Goal: Navigation & Orientation: Understand site structure

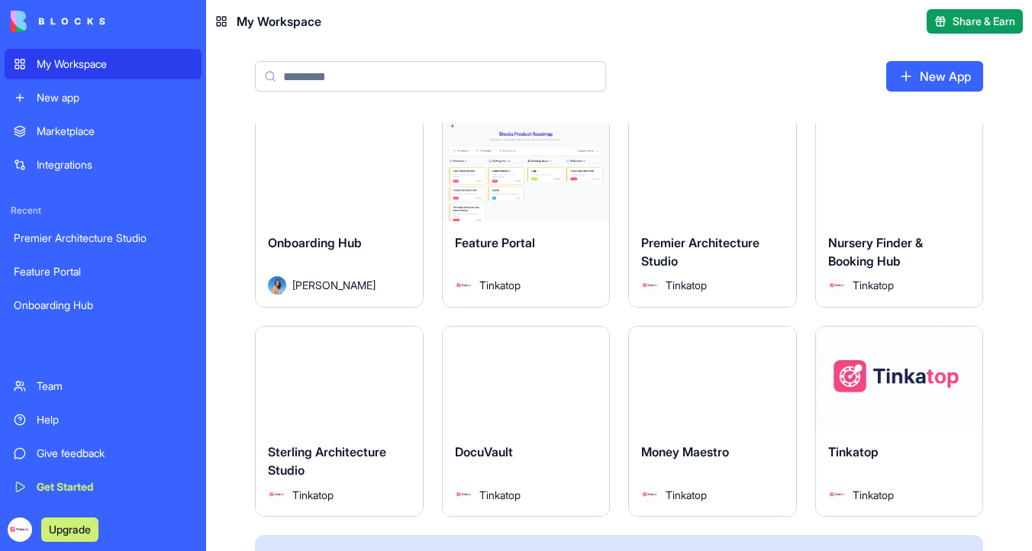
scroll to position [5, 0]
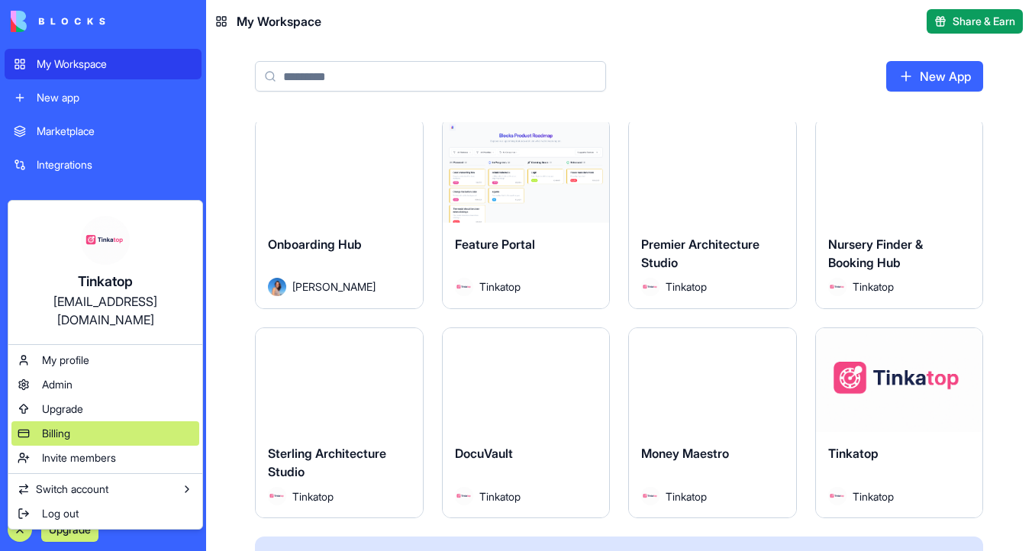
click at [147, 421] on div "Billing" at bounding box center [105, 433] width 188 height 24
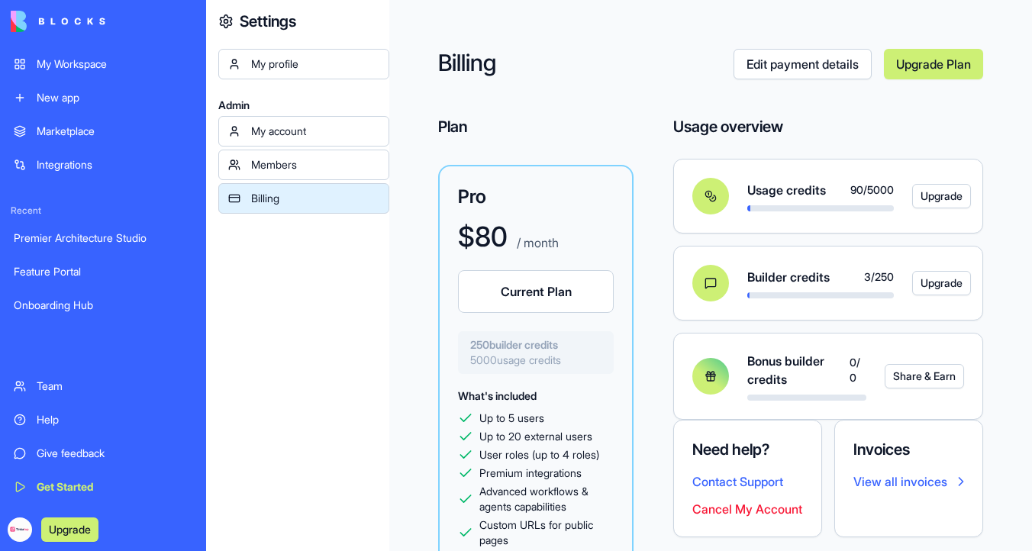
scroll to position [35, 0]
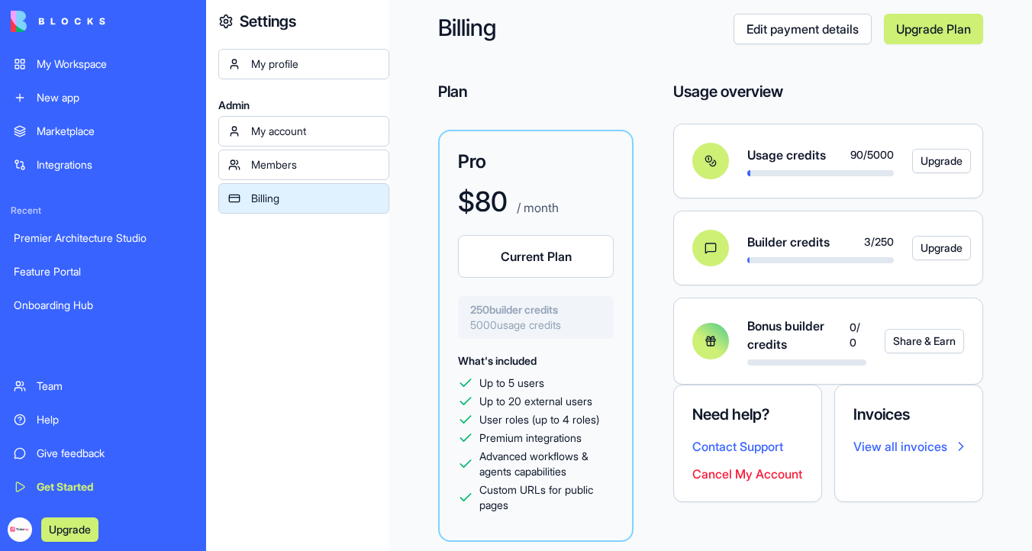
click at [76, 78] on link "My Workspace" at bounding box center [103, 64] width 197 height 31
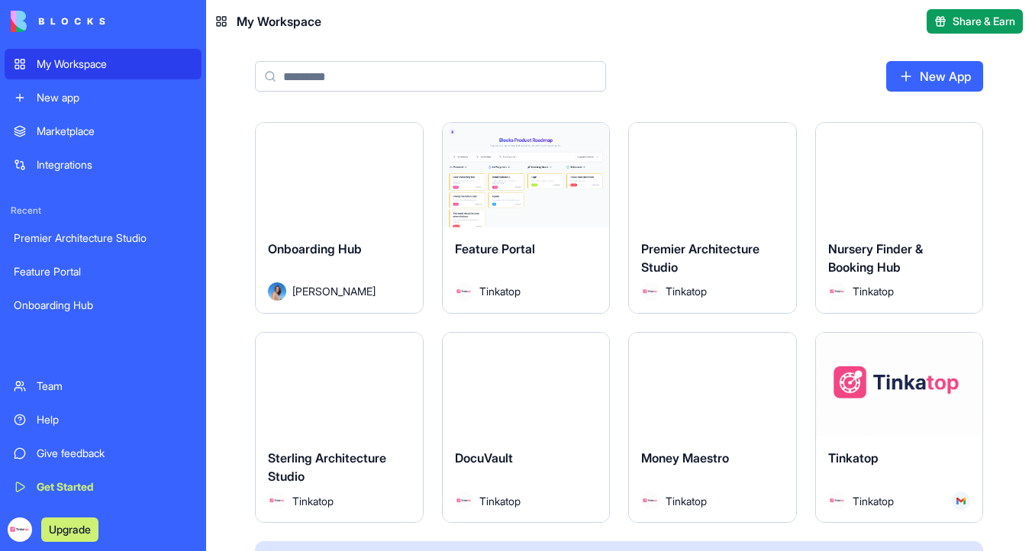
click at [105, 137] on div "Marketplace" at bounding box center [115, 131] width 156 height 15
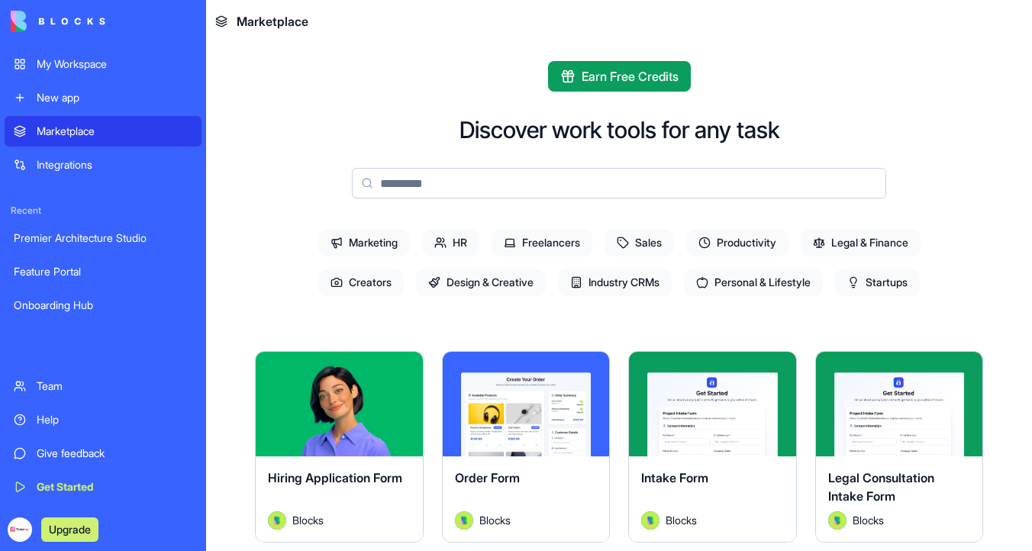
click at [117, 61] on div "My Workspace" at bounding box center [115, 63] width 156 height 15
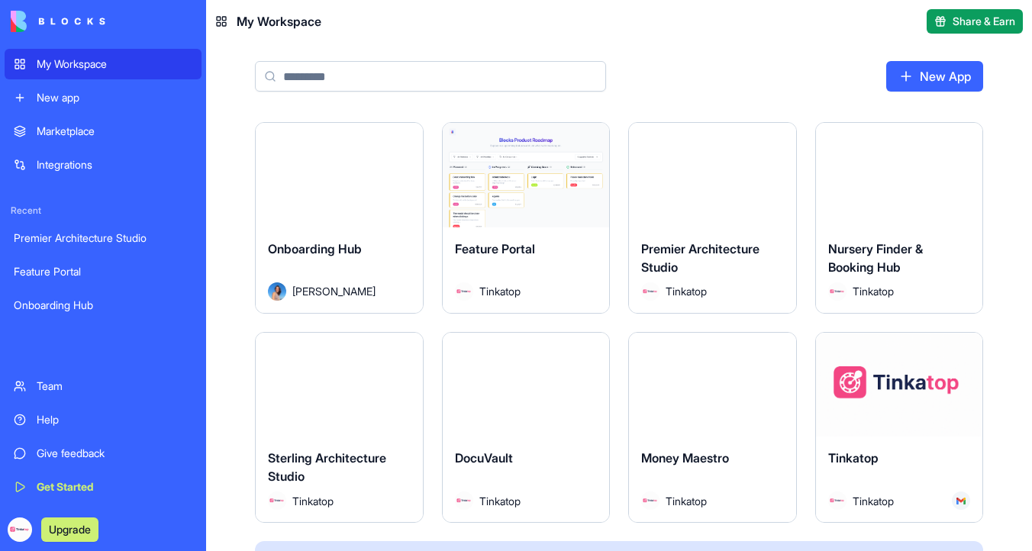
click at [363, 168] on button "Launch" at bounding box center [339, 174] width 114 height 31
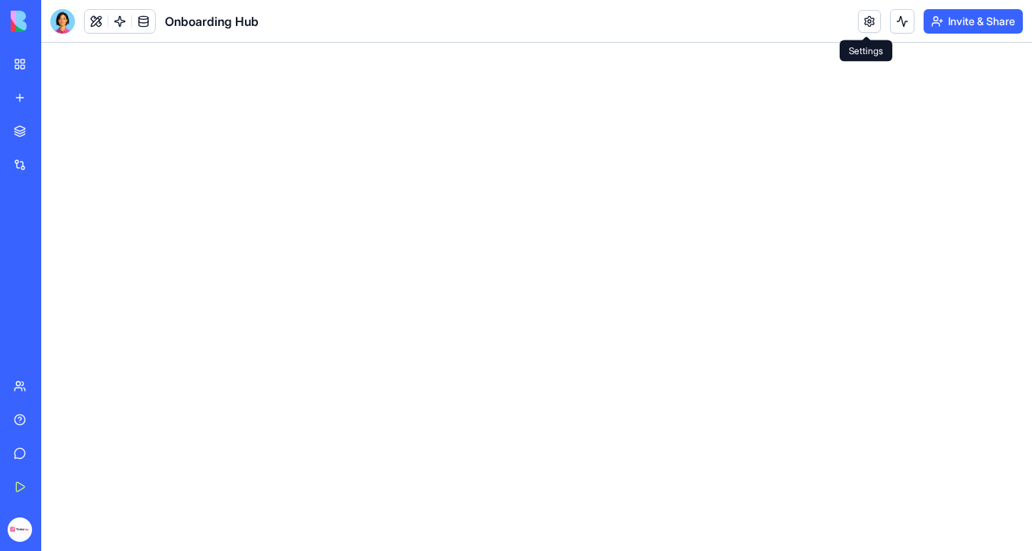
click at [872, 18] on link at bounding box center [869, 21] width 23 height 23
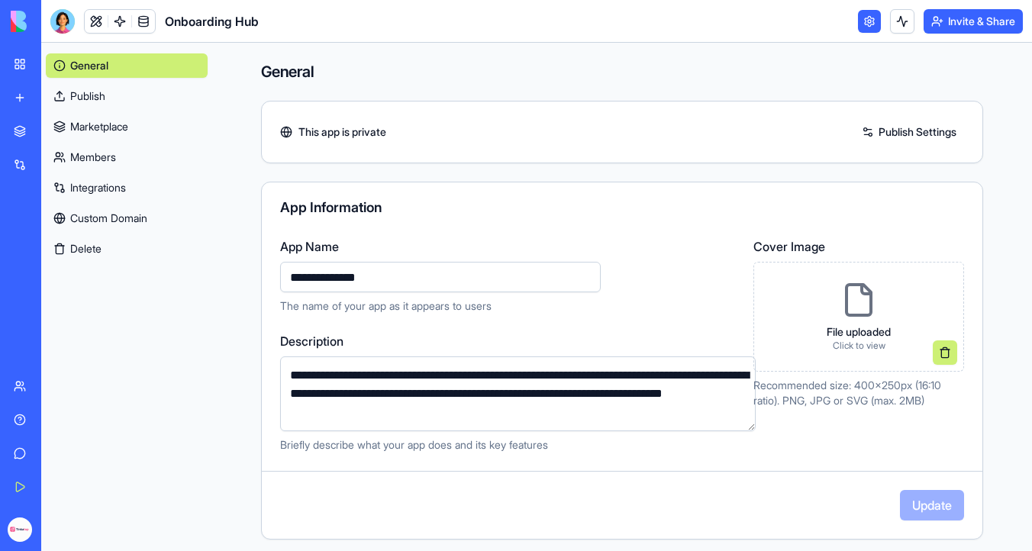
click at [127, 185] on link "Integrations" at bounding box center [127, 187] width 162 height 24
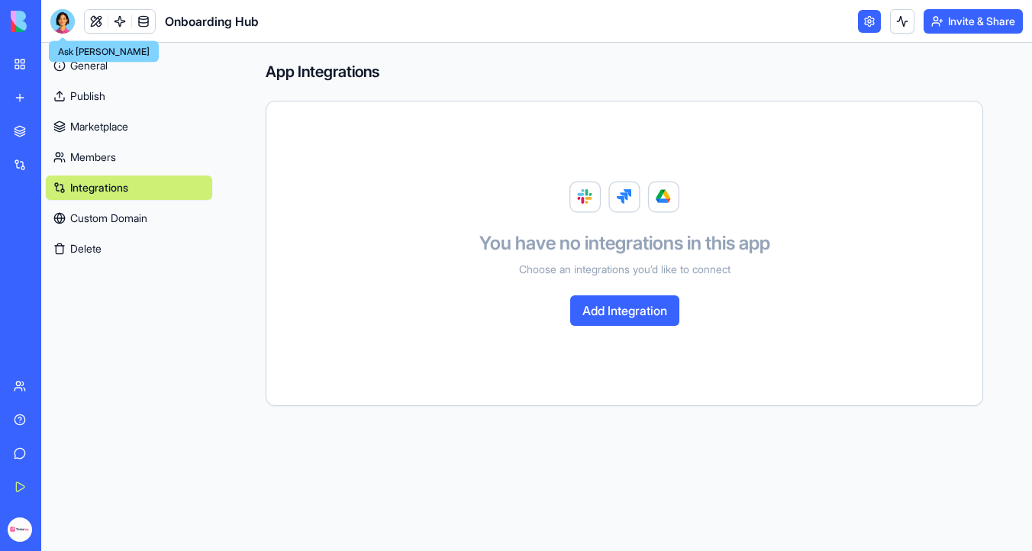
click at [66, 21] on div at bounding box center [62, 21] width 24 height 24
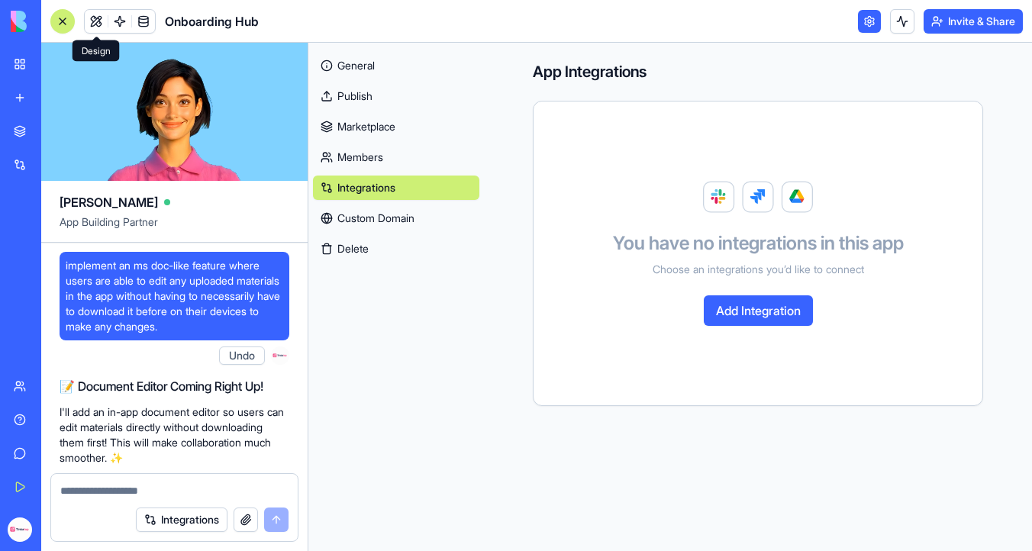
click at [98, 18] on link at bounding box center [96, 21] width 23 height 23
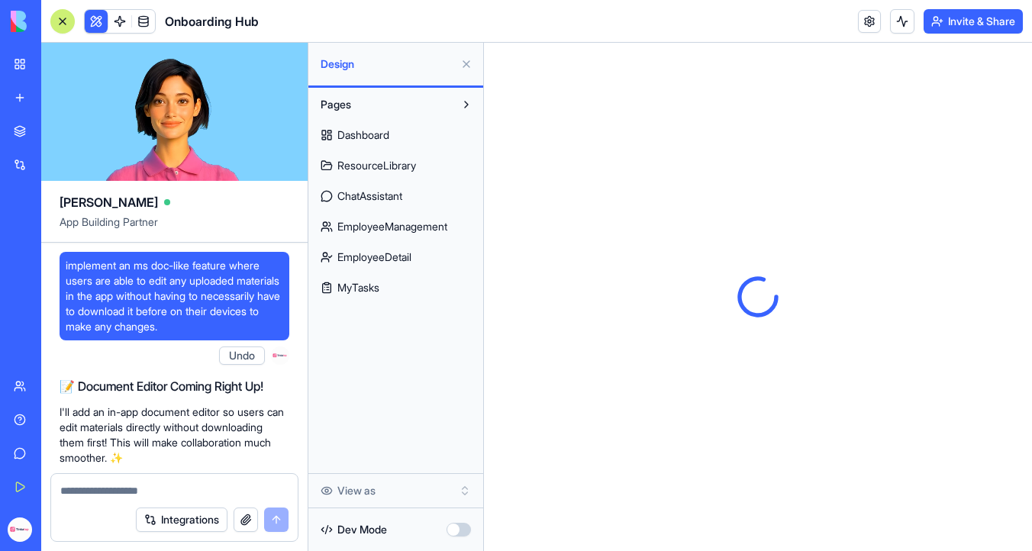
click at [451, 130] on link "Dashboard" at bounding box center [396, 135] width 166 height 24
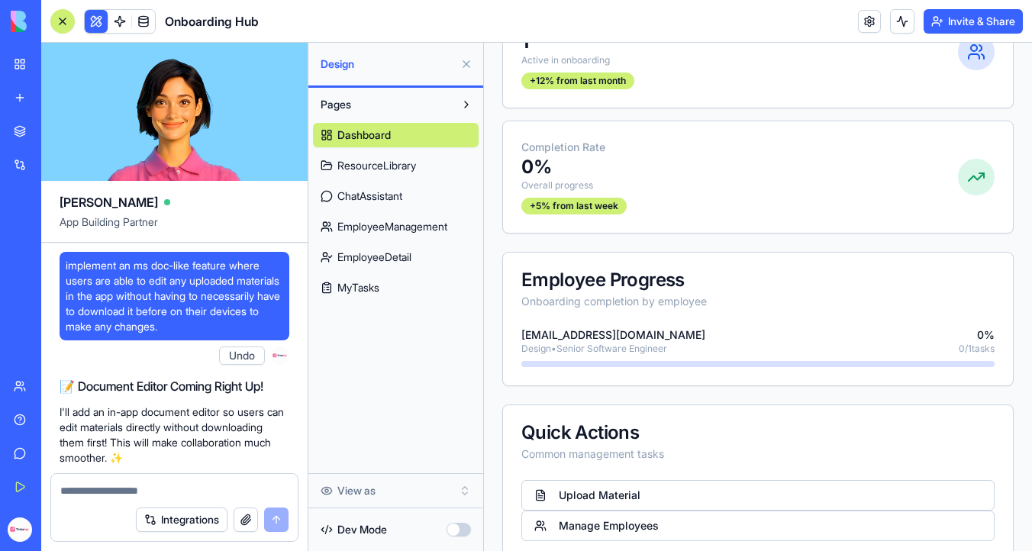
click at [415, 158] on span "ResourceLibrary" at bounding box center [376, 165] width 79 height 15
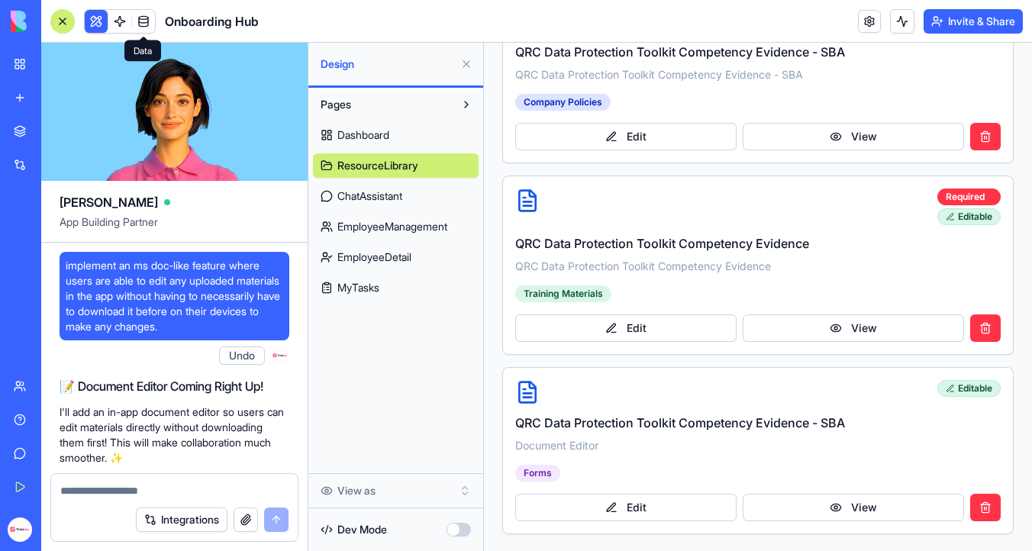
click at [149, 24] on span at bounding box center [143, 21] width 43 height 43
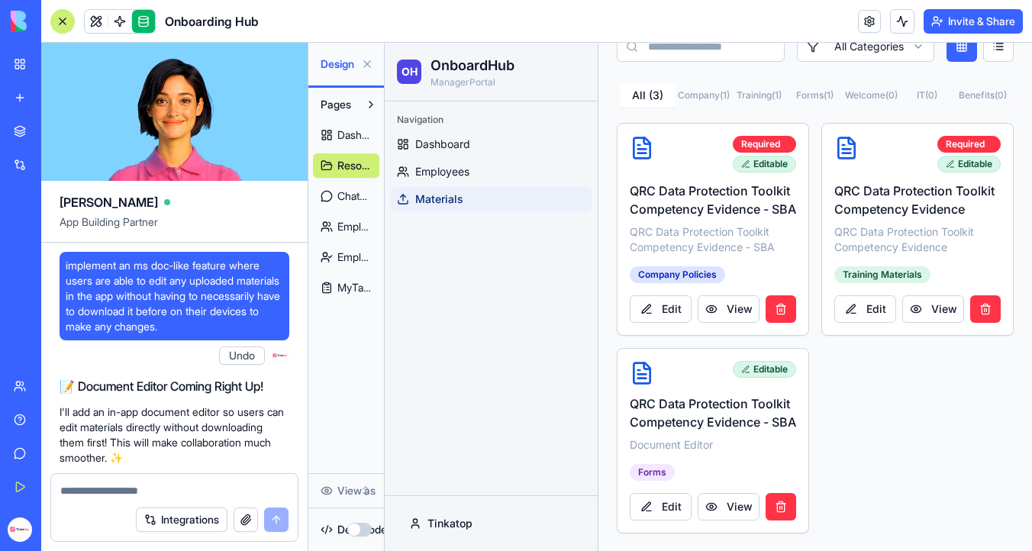
scroll to position [140, 0]
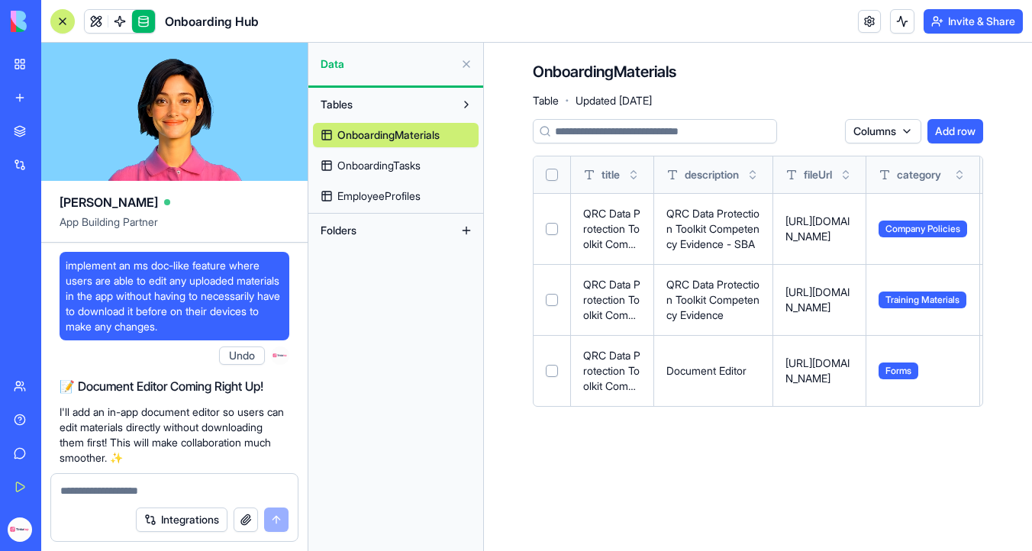
click at [406, 164] on span "OnboardingTasks" at bounding box center [378, 165] width 83 height 15
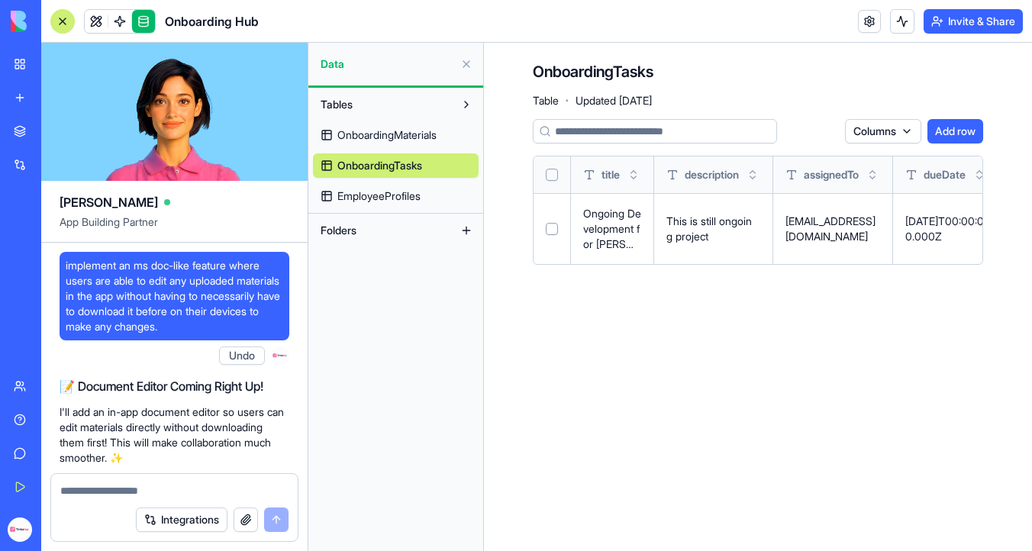
click at [414, 208] on link "EmployeeProfiles" at bounding box center [396, 196] width 166 height 24
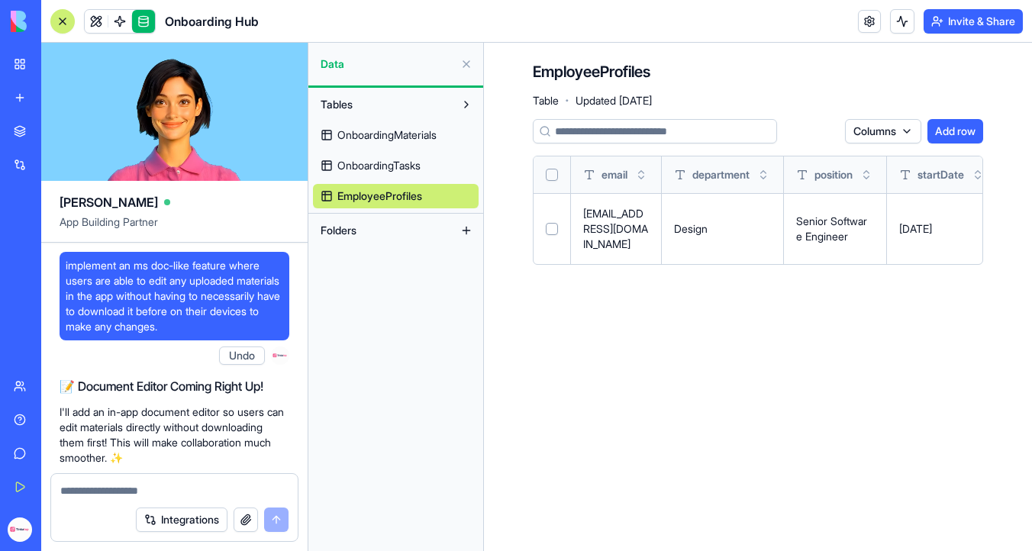
click at [22, 20] on img at bounding box center [58, 21] width 95 height 21
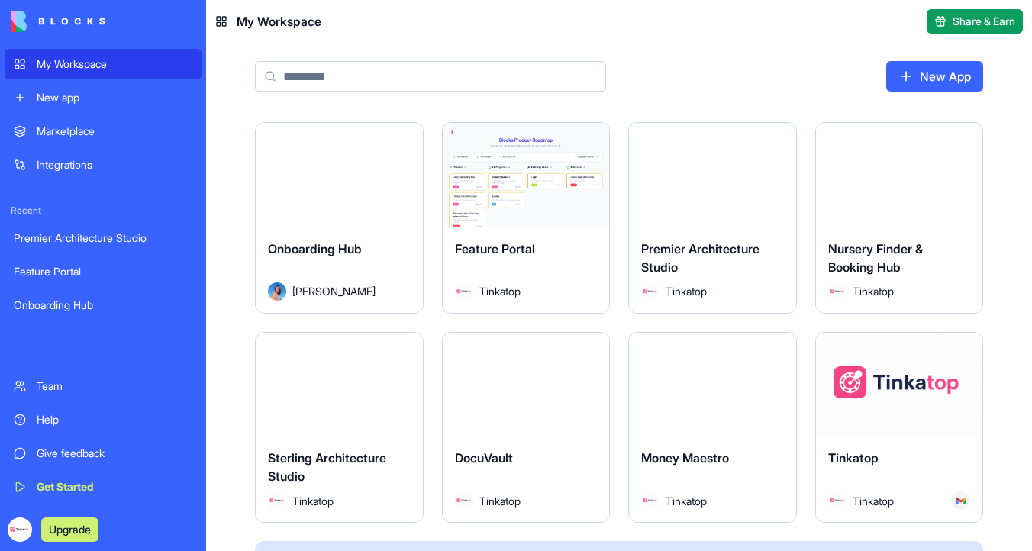
click at [488, 155] on div "Launch" at bounding box center [526, 175] width 167 height 105
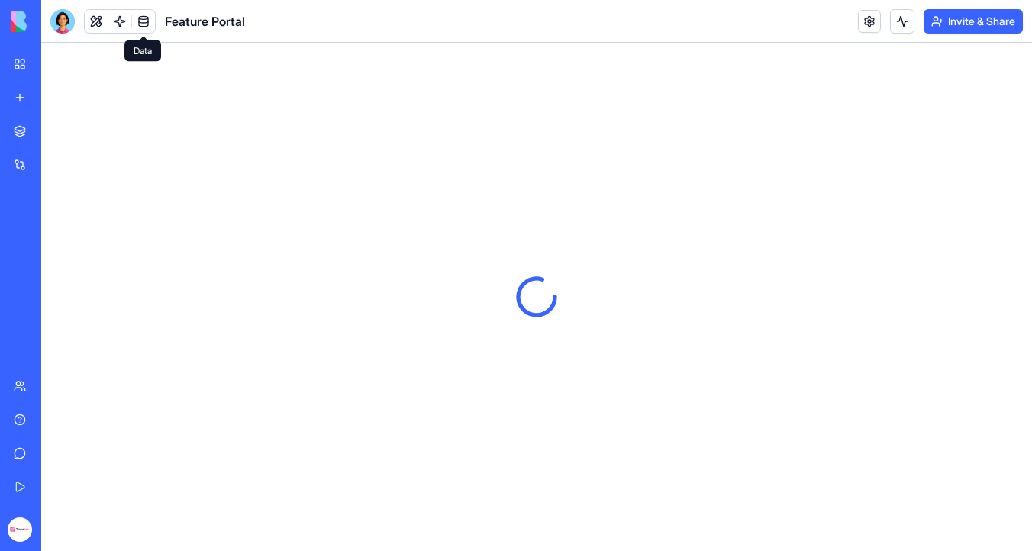
click at [150, 15] on link at bounding box center [143, 21] width 23 height 23
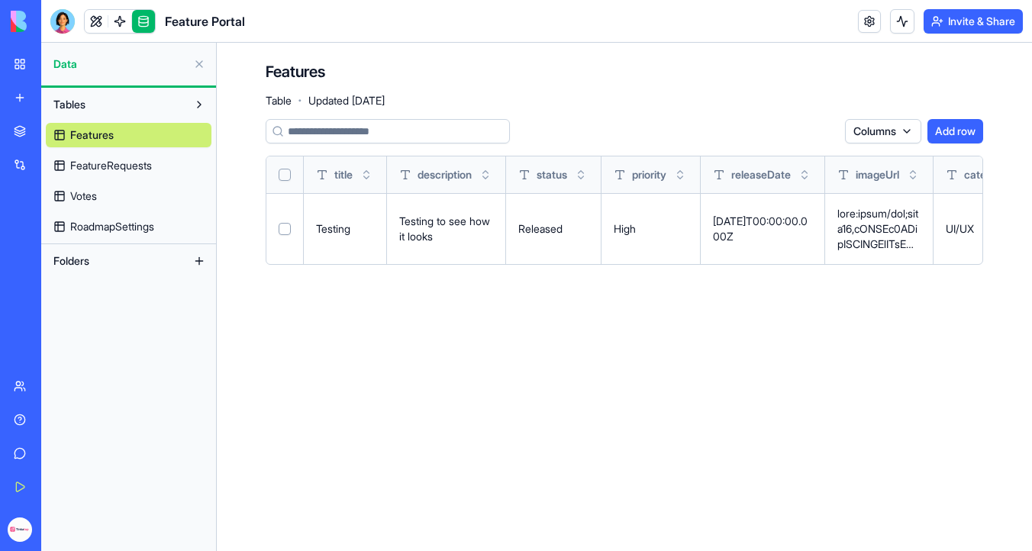
click at [156, 169] on link "FeatureRequests" at bounding box center [129, 165] width 166 height 24
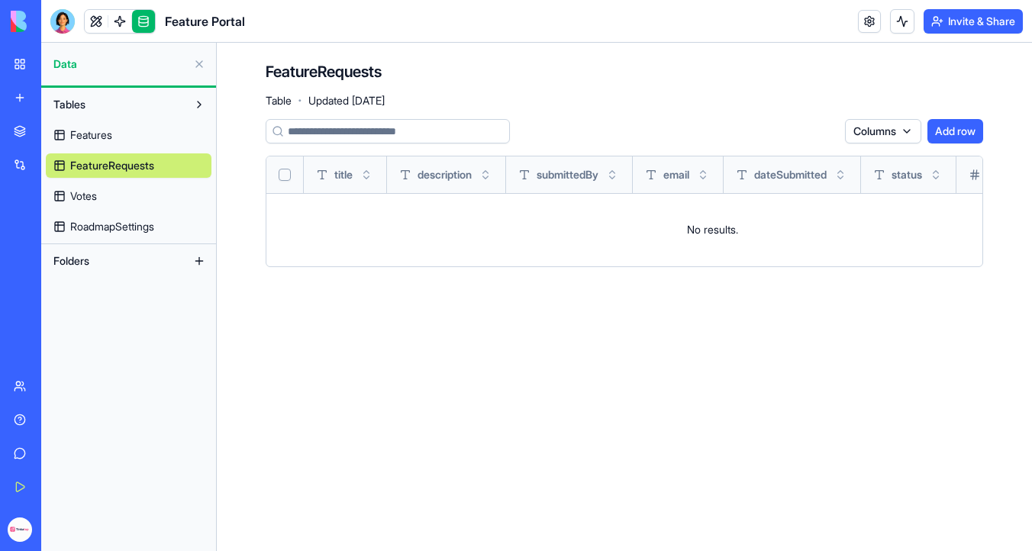
click at [157, 201] on link "Votes" at bounding box center [129, 196] width 166 height 24
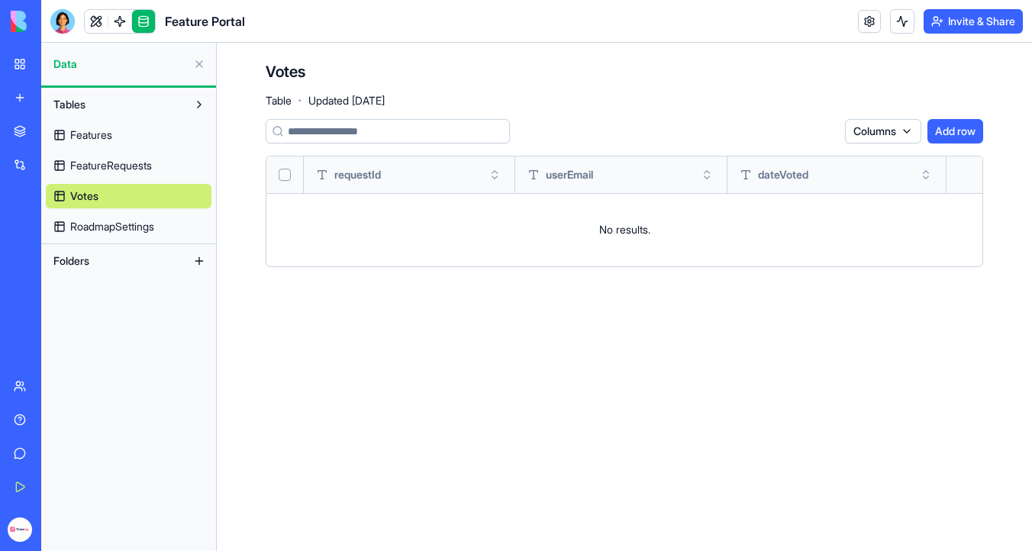
click at [154, 230] on span "RoadmapSettings" at bounding box center [112, 226] width 84 height 15
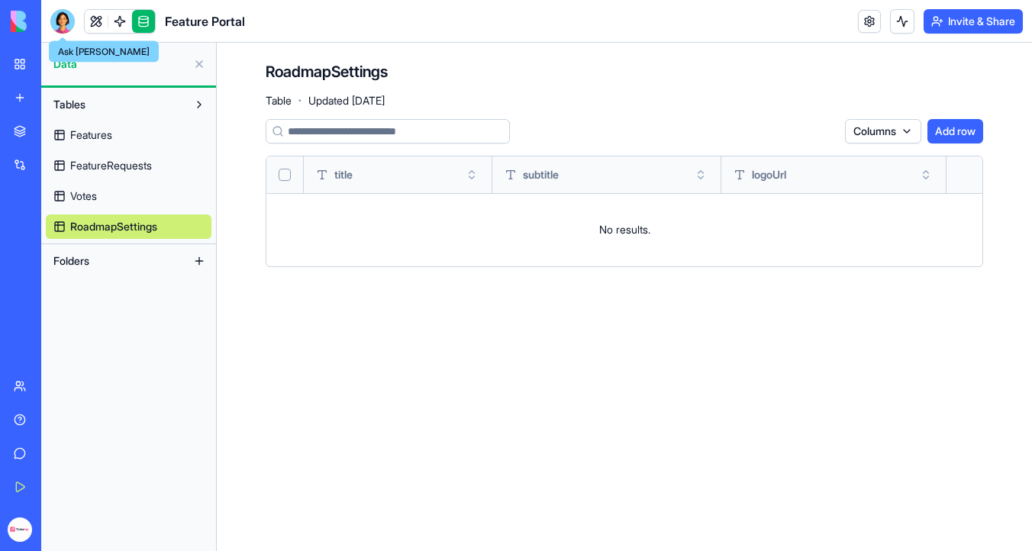
click at [62, 24] on div at bounding box center [62, 21] width 24 height 24
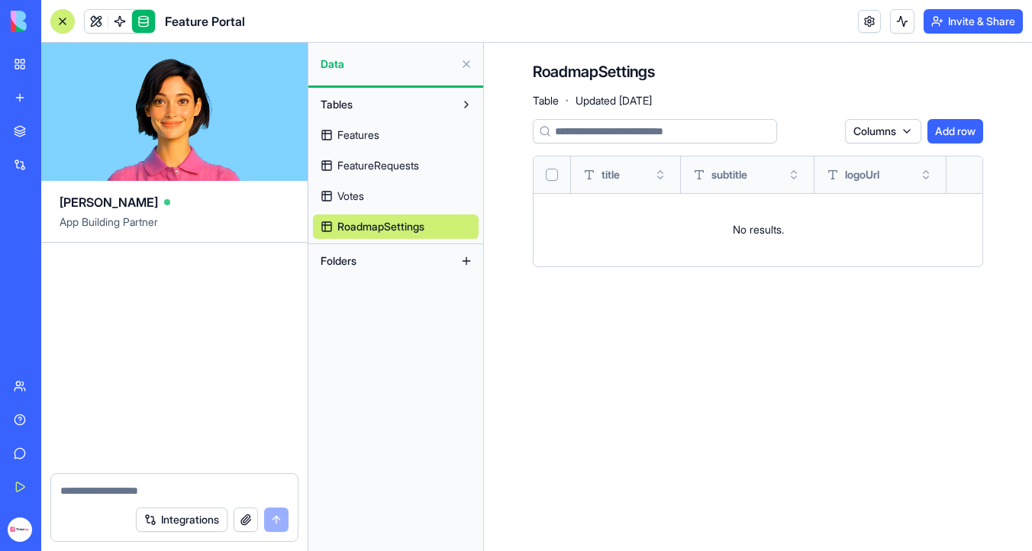
click at [22, 27] on img at bounding box center [58, 21] width 95 height 21
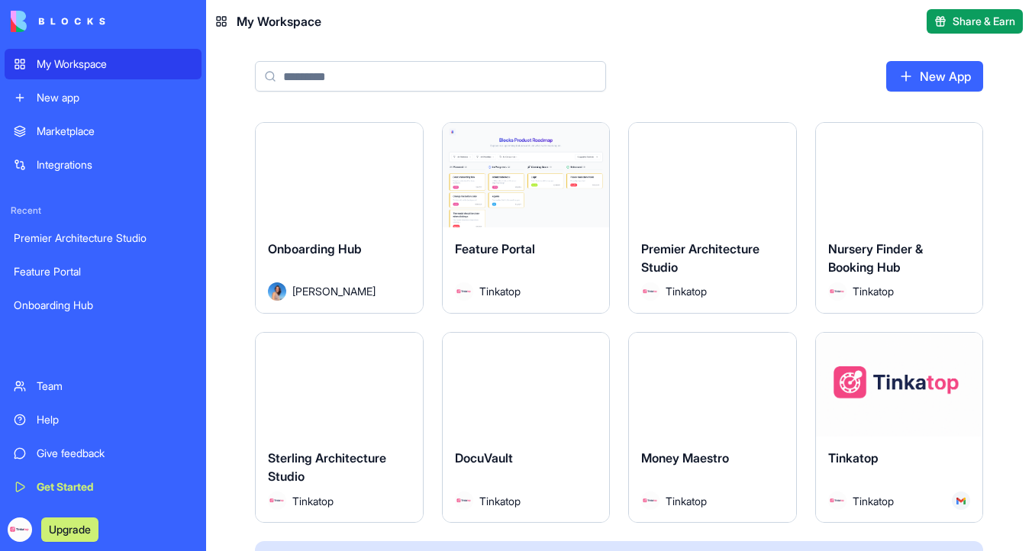
click at [68, 61] on div "My Workspace" at bounding box center [115, 63] width 156 height 15
click at [716, 177] on button "Launch" at bounding box center [712, 174] width 114 height 31
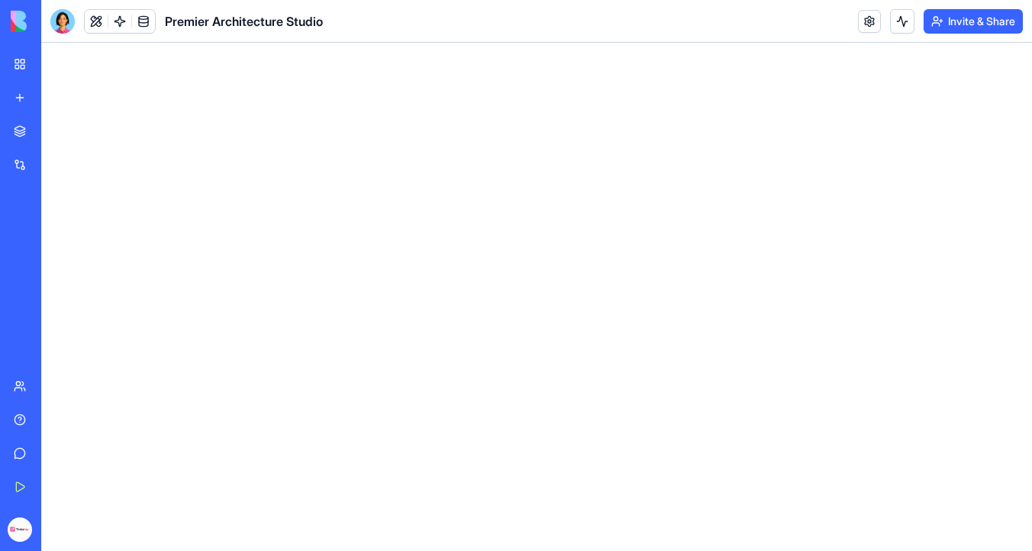
click at [151, 20] on link at bounding box center [143, 21] width 23 height 23
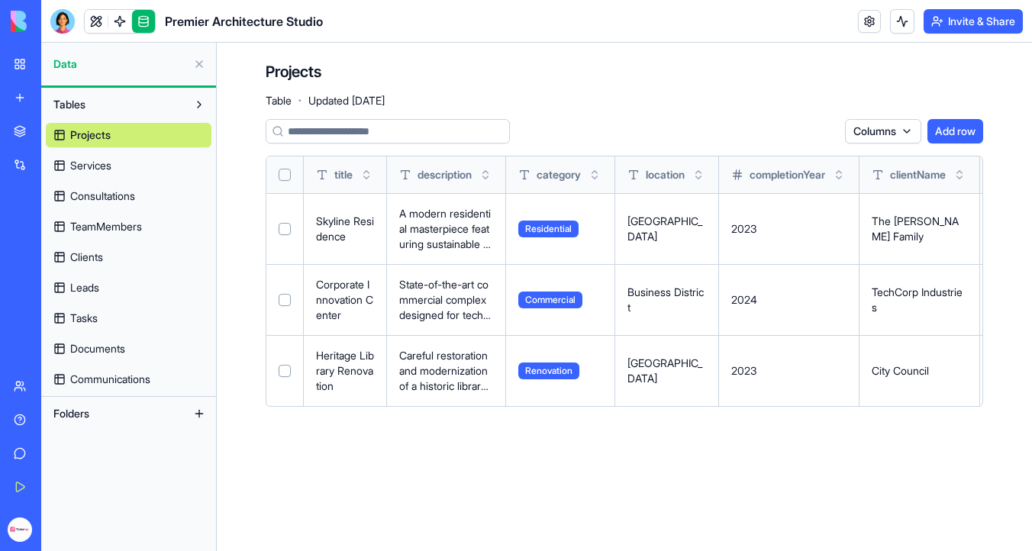
click at [21, 21] on img at bounding box center [58, 21] width 95 height 21
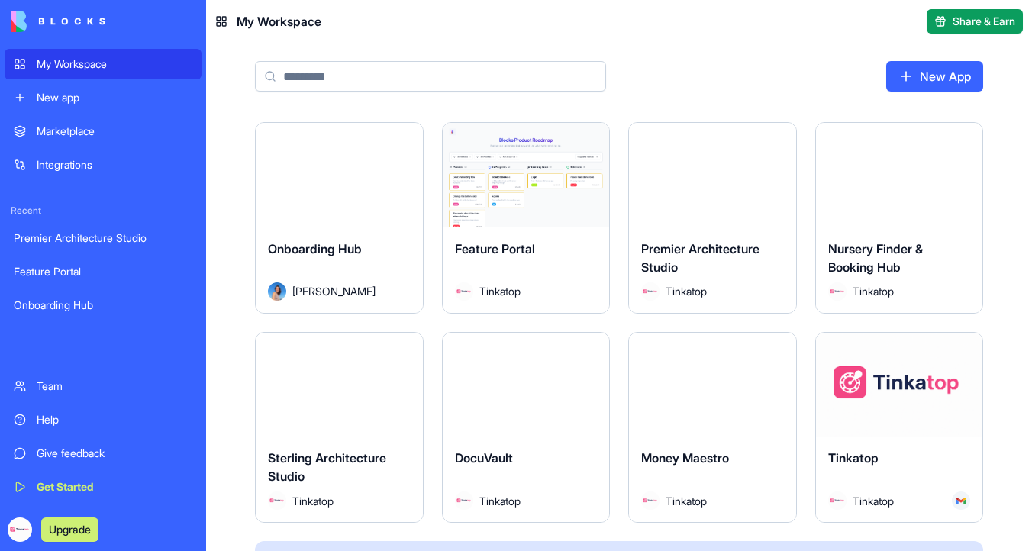
click at [105, 73] on link "My Workspace" at bounding box center [103, 64] width 197 height 31
click at [144, 59] on div "My Workspace" at bounding box center [115, 63] width 156 height 15
click at [919, 169] on button "Launch" at bounding box center [899, 174] width 114 height 31
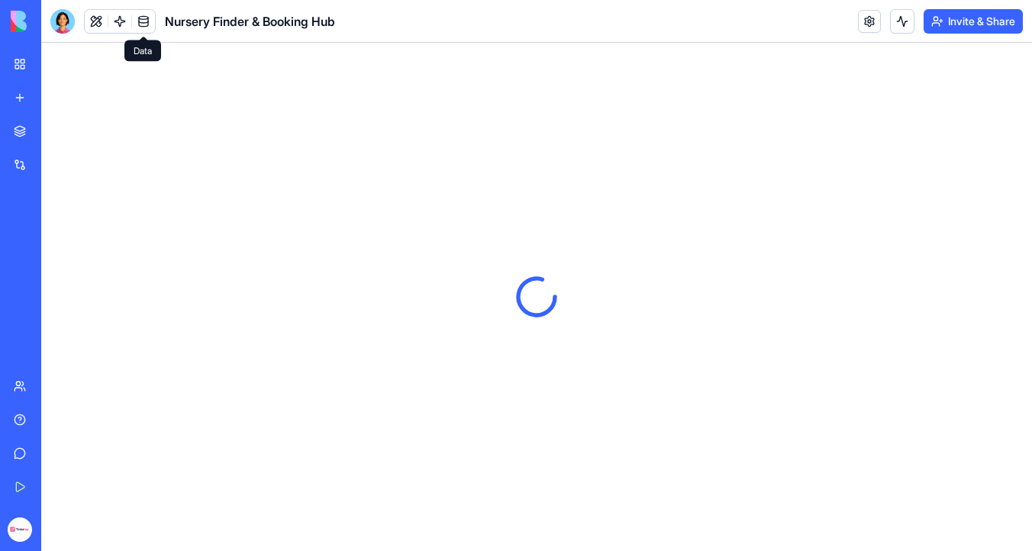
click at [147, 23] on link at bounding box center [143, 21] width 23 height 23
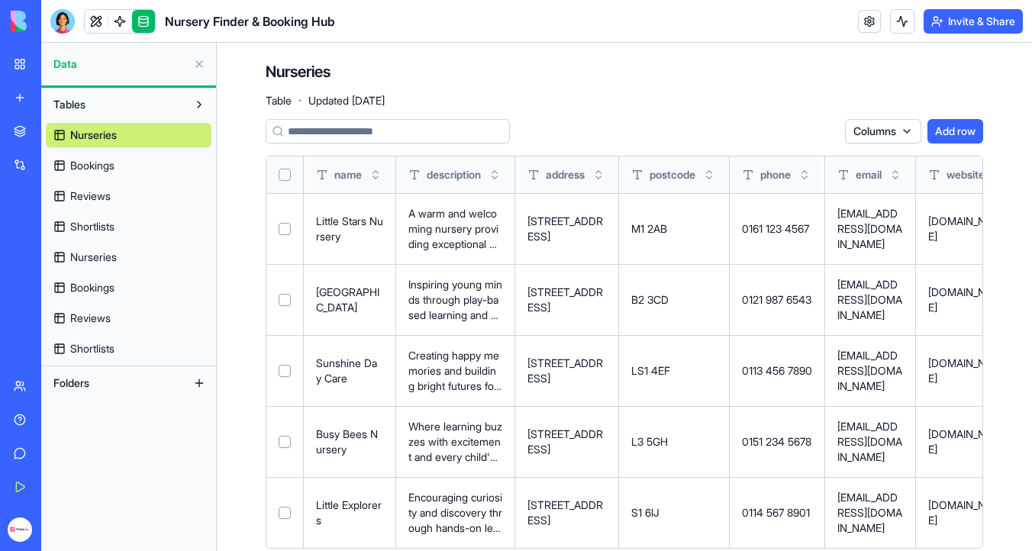
click at [284, 175] on button "Select all" at bounding box center [284, 175] width 12 height 12
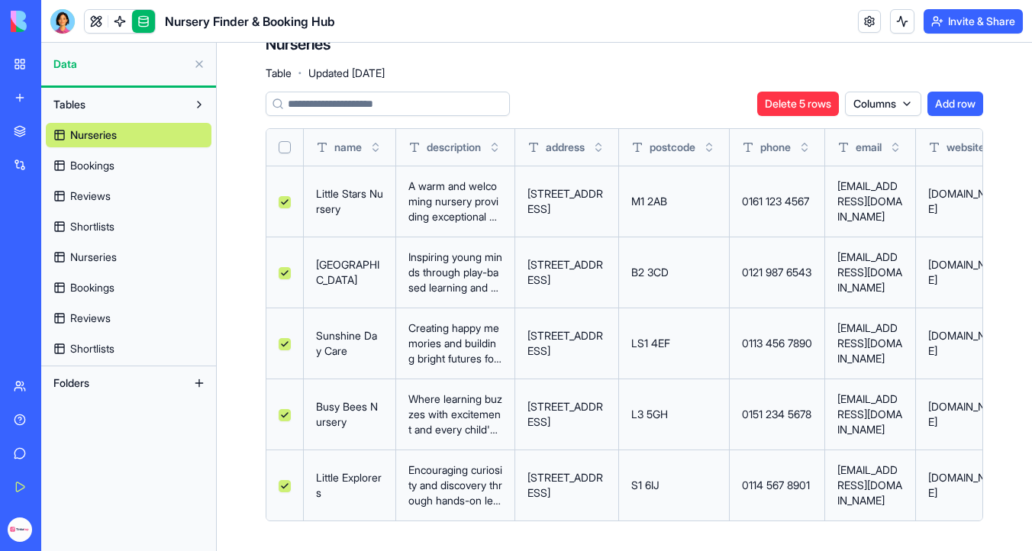
click at [106, 352] on span "Shortlists" at bounding box center [92, 348] width 44 height 15
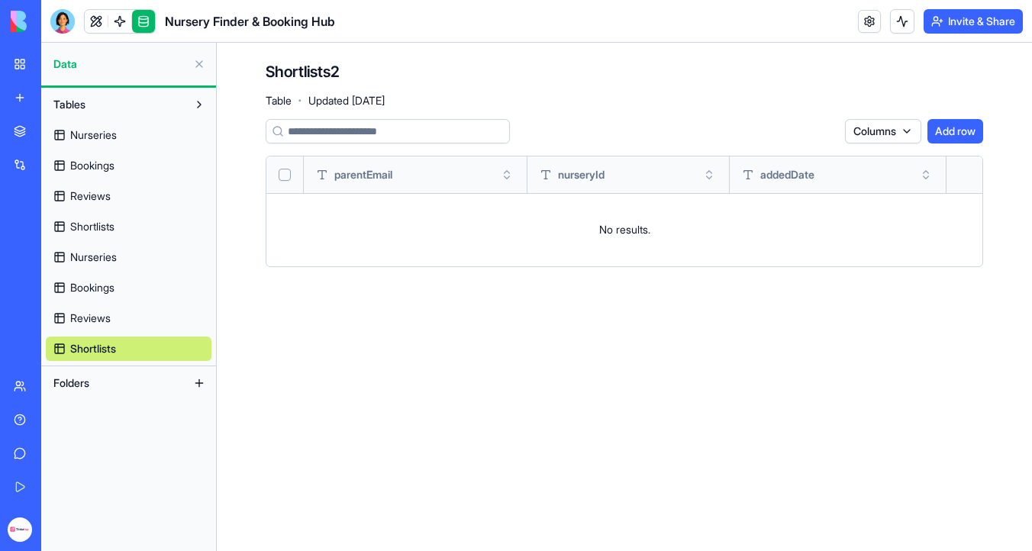
click at [137, 253] on link "Nurseries" at bounding box center [129, 257] width 166 height 24
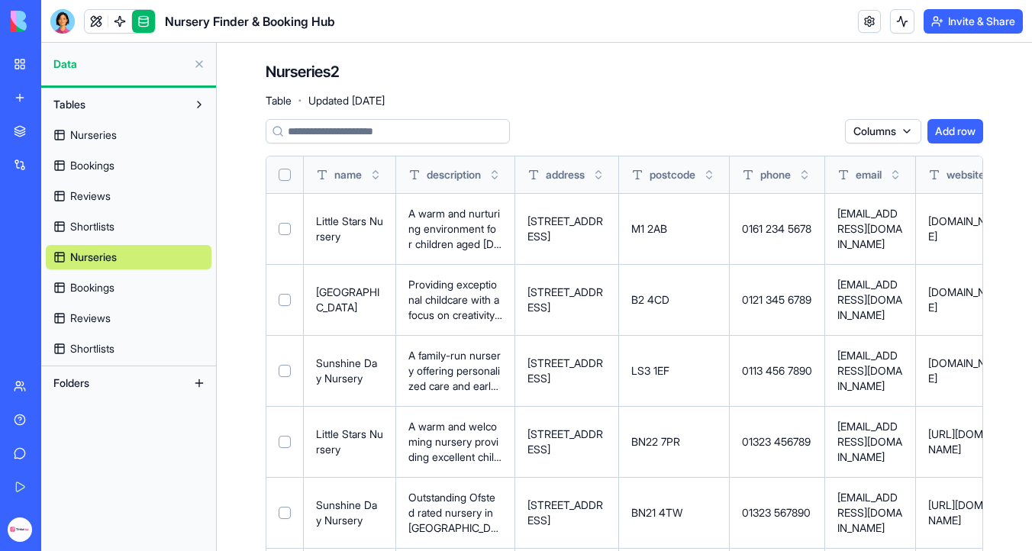
click at [284, 171] on button "Select all" at bounding box center [284, 175] width 12 height 12
click at [116, 214] on link "Shortlists" at bounding box center [129, 226] width 166 height 24
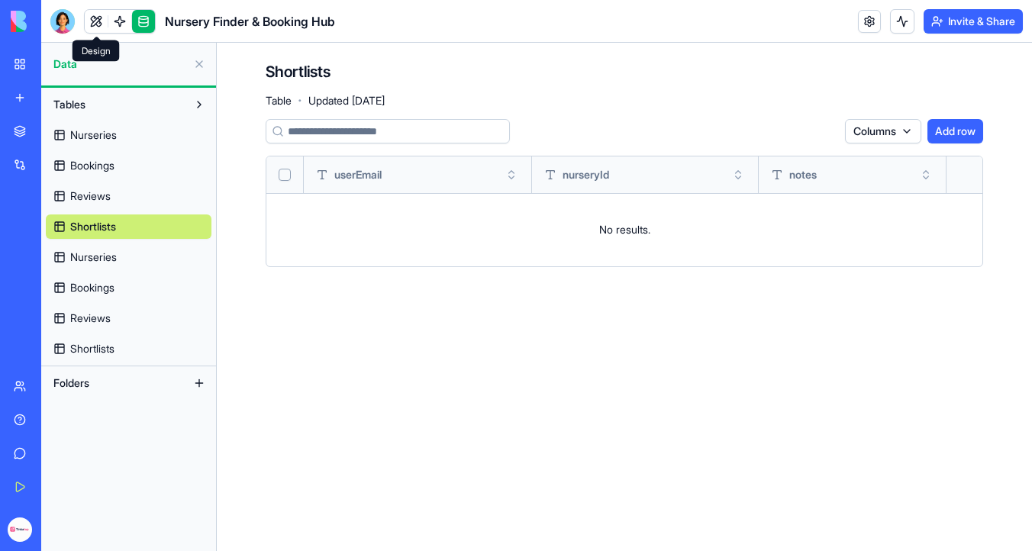
click at [99, 24] on link at bounding box center [96, 21] width 23 height 23
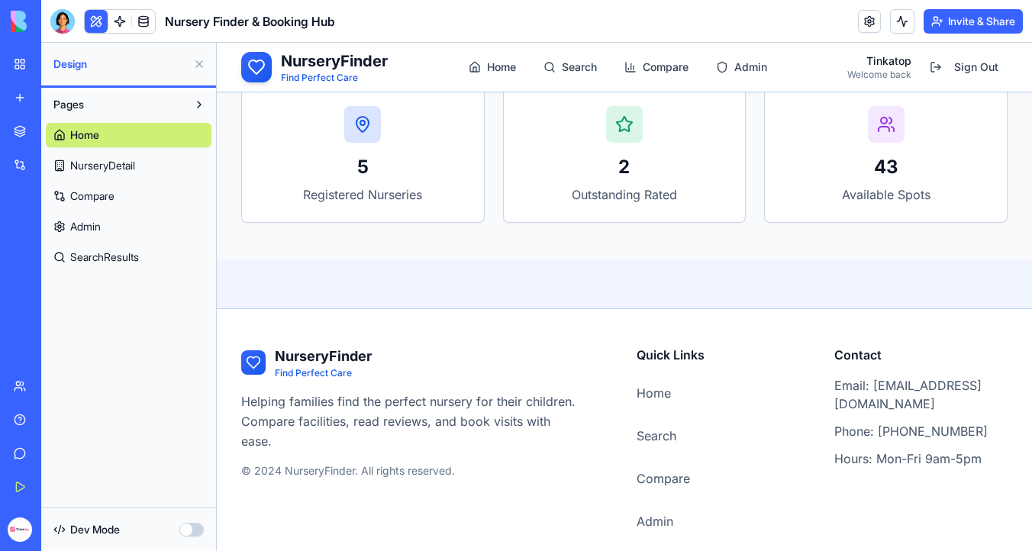
scroll to position [1740, 0]
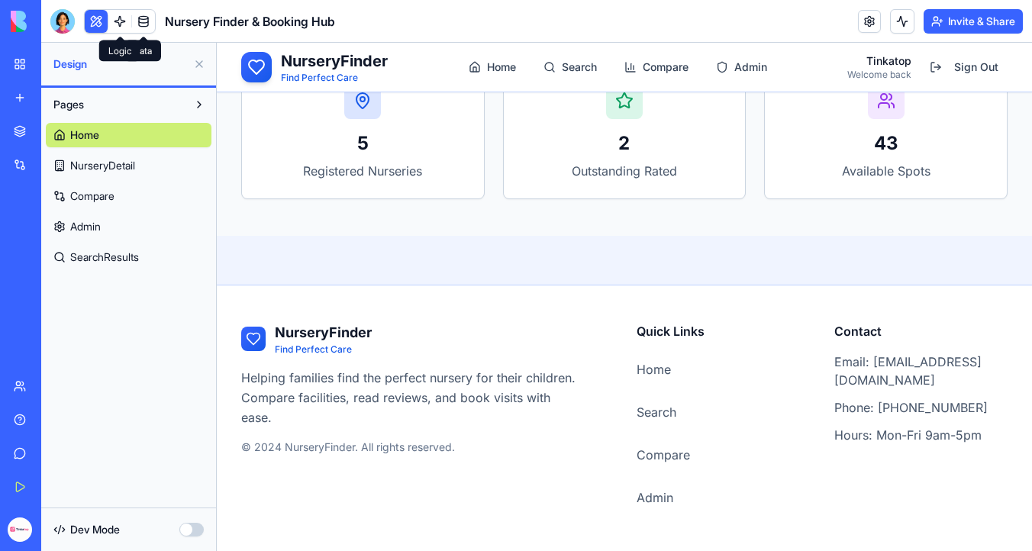
click at [121, 21] on link at bounding box center [119, 21] width 23 height 23
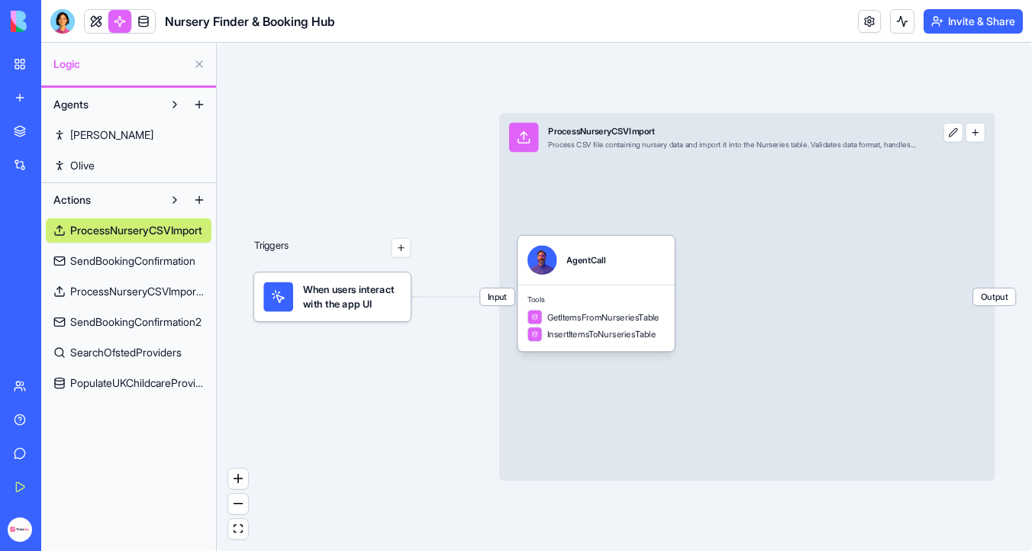
click at [182, 258] on span "SendBookingConfirmation" at bounding box center [132, 260] width 125 height 15
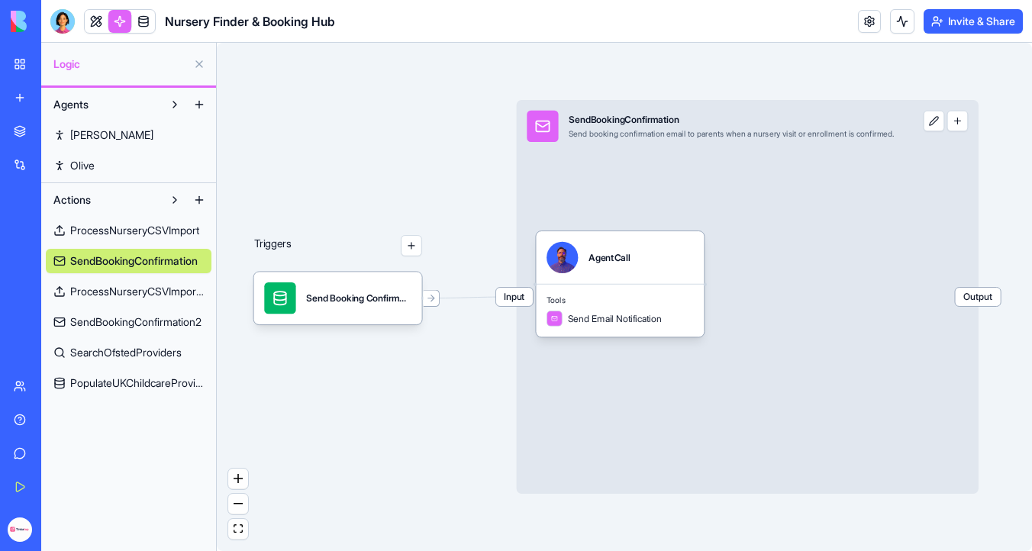
click at [176, 299] on link "ProcessNurseryCSVImport2" at bounding box center [129, 291] width 166 height 24
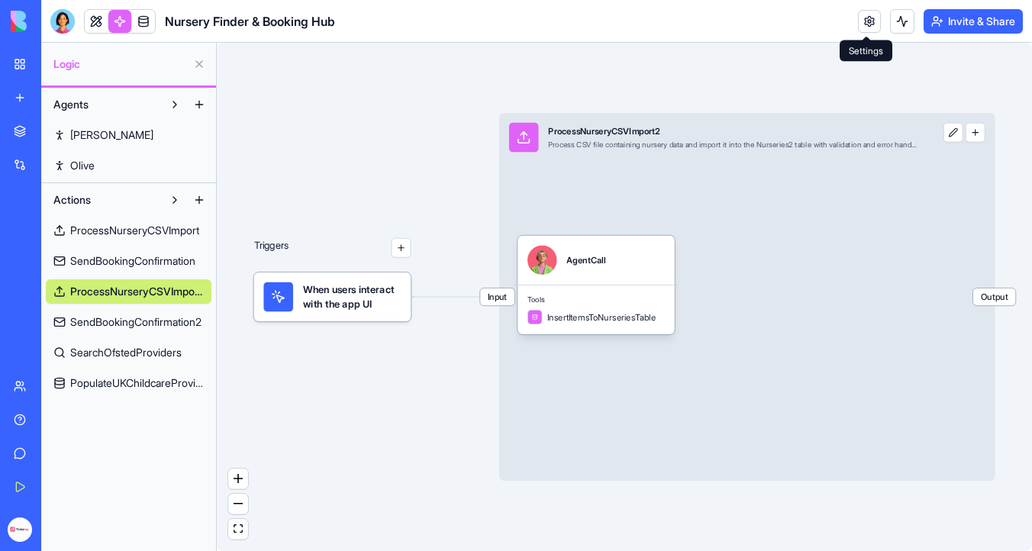
click at [858, 24] on link at bounding box center [869, 21] width 23 height 23
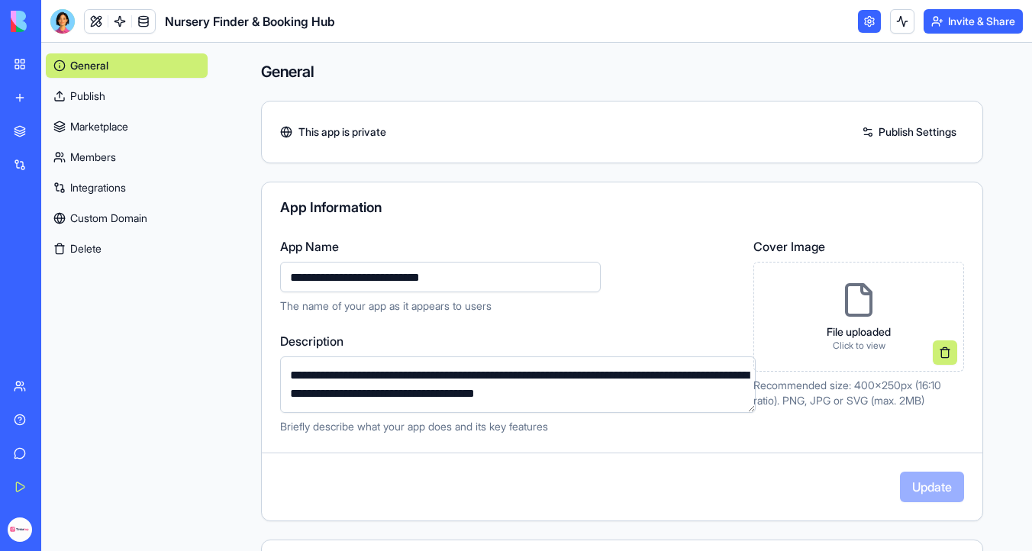
click at [121, 187] on link "Integrations" at bounding box center [127, 187] width 162 height 24
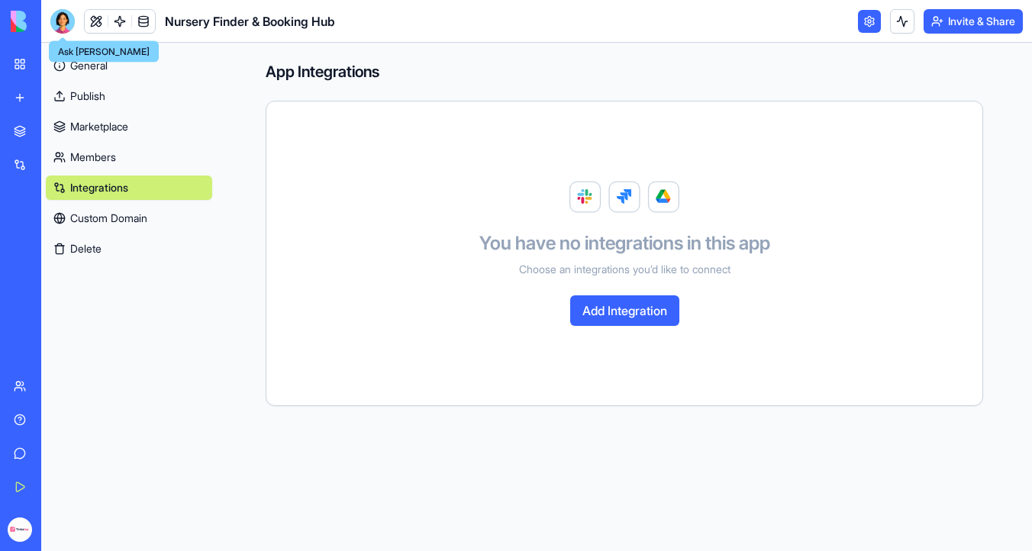
click at [57, 28] on div at bounding box center [62, 21] width 24 height 24
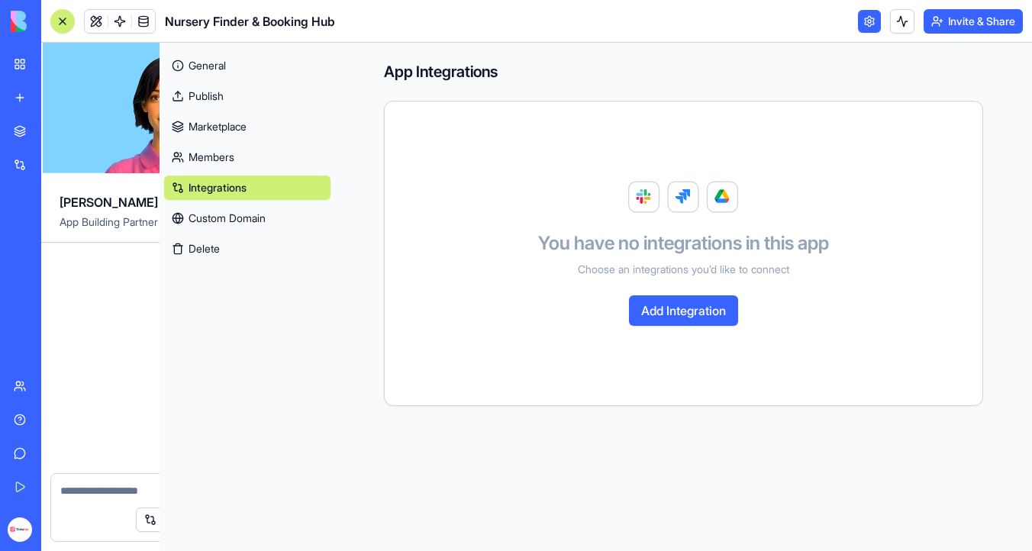
scroll to position [13046, 0]
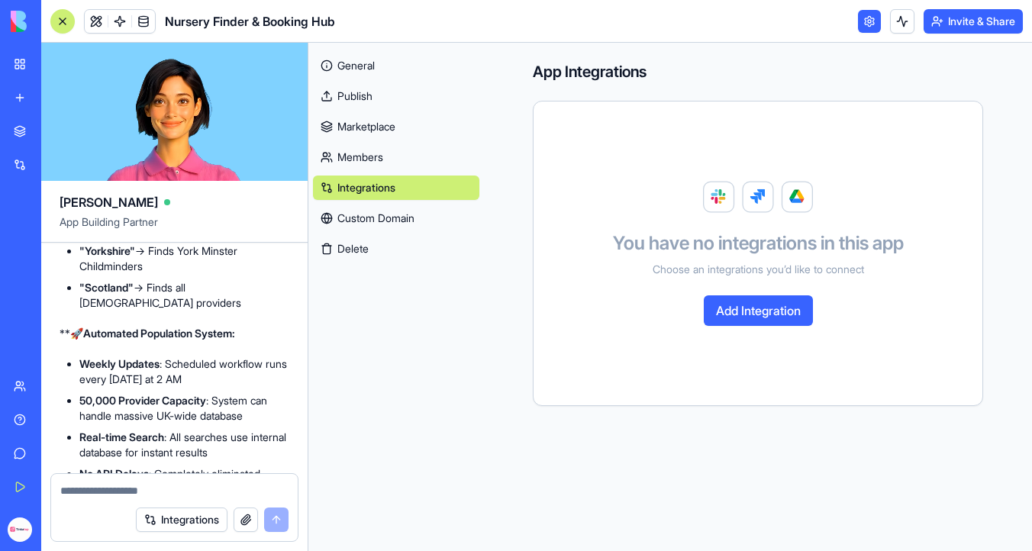
click at [21, 23] on img at bounding box center [58, 21] width 95 height 21
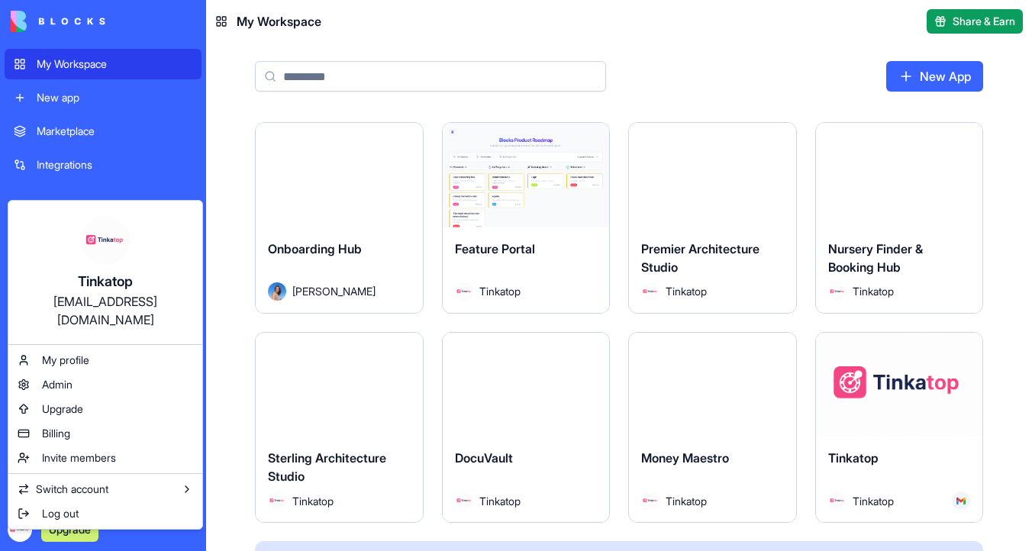
click at [433, 11] on html "My Workspace New app Marketplace Integrations Recent Premier Architecture Studi…" at bounding box center [516, 275] width 1032 height 551
